Goal: Navigation & Orientation: Find specific page/section

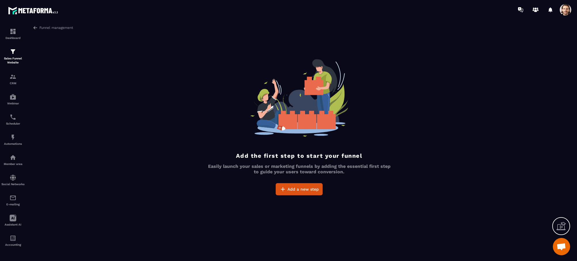
click at [565, 10] on span at bounding box center [566, 10] width 12 height 12
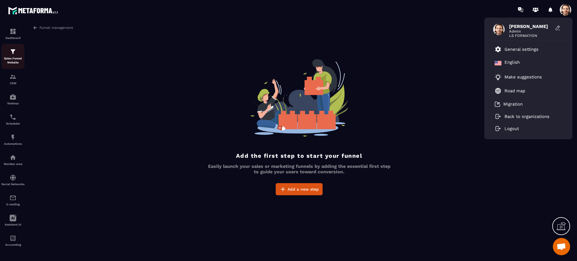
click at [16, 58] on p "Sales Funnel Website" at bounding box center [12, 60] width 23 height 8
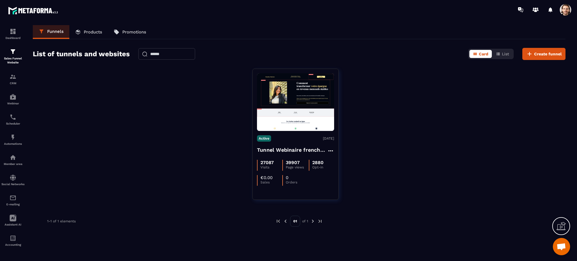
click at [139, 30] on p "Promotions" at bounding box center [134, 31] width 24 height 5
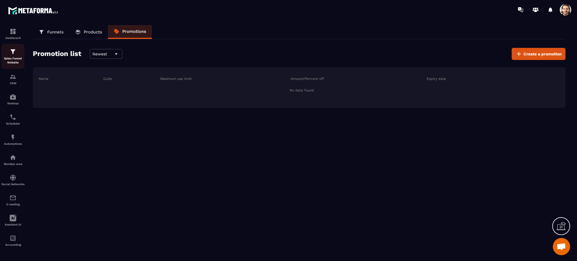
click at [10, 54] on img at bounding box center [13, 51] width 7 height 7
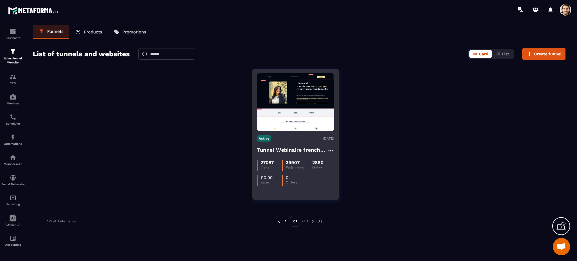
click at [290, 146] on h4 "Tunnel Webinaire frenchy partners" at bounding box center [292, 150] width 70 height 8
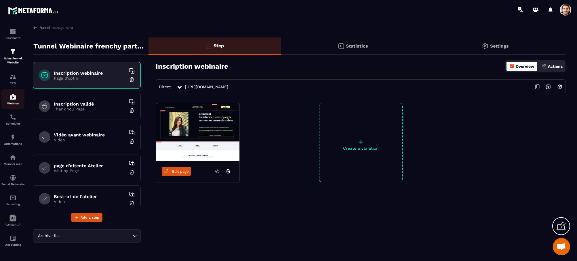
click at [13, 93] on img at bounding box center [13, 96] width 7 height 7
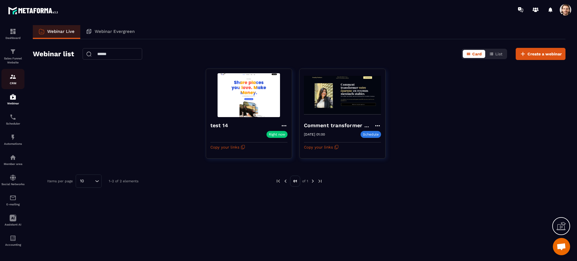
click at [16, 76] on img at bounding box center [13, 76] width 7 height 7
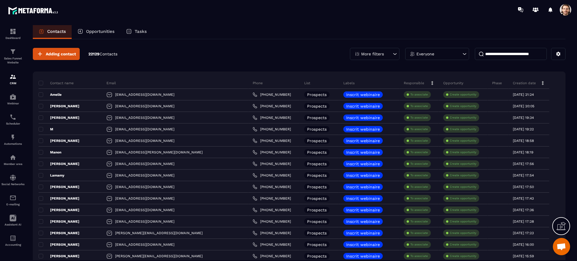
click at [126, 29] on div "Tasks" at bounding box center [136, 32] width 32 height 14
